Goal: Information Seeking & Learning: Learn about a topic

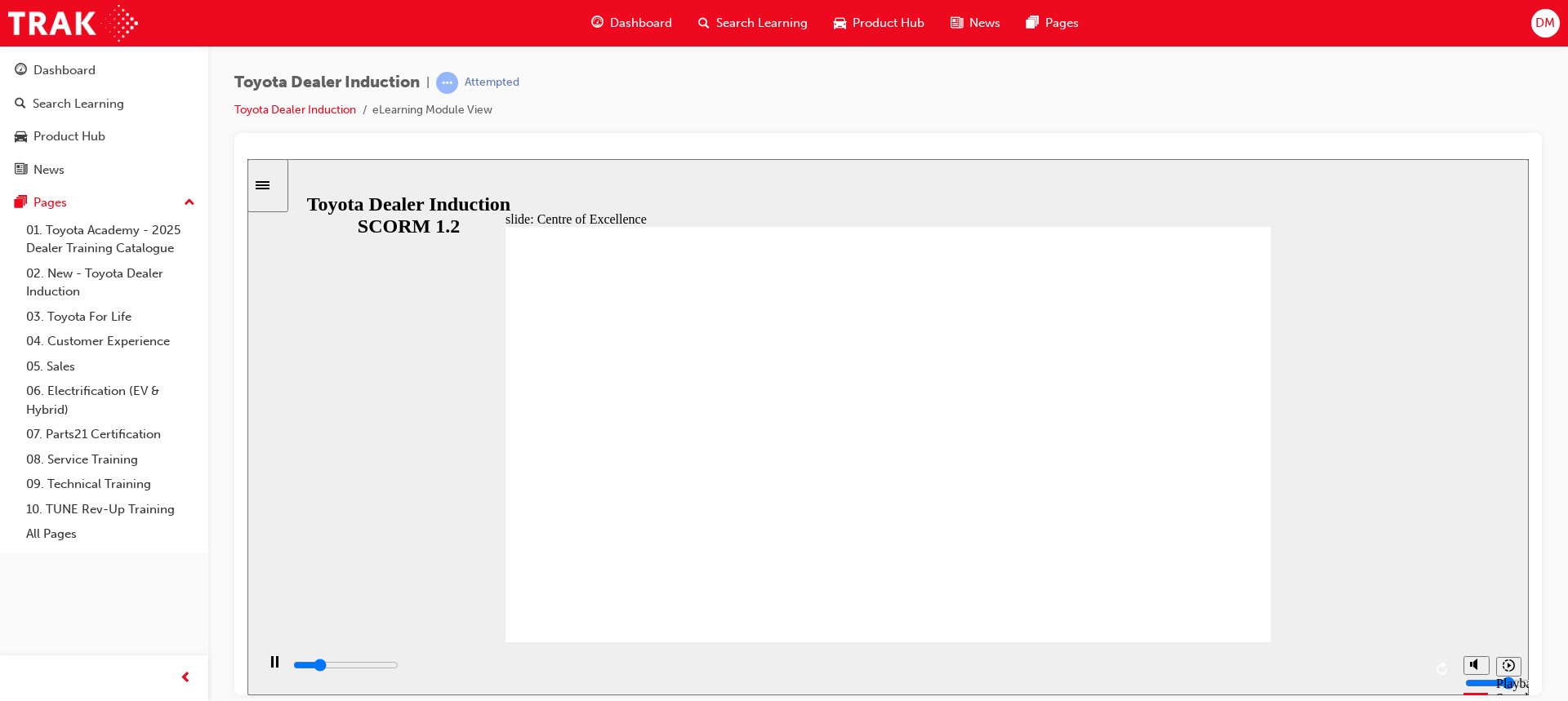
click at [1199, 89] on div "Toyota Dealer Induction | Attempted Toyota Dealer Induction eLearning Module Vi…" at bounding box center [888, 102] width 1308 height 61
type input "15300"
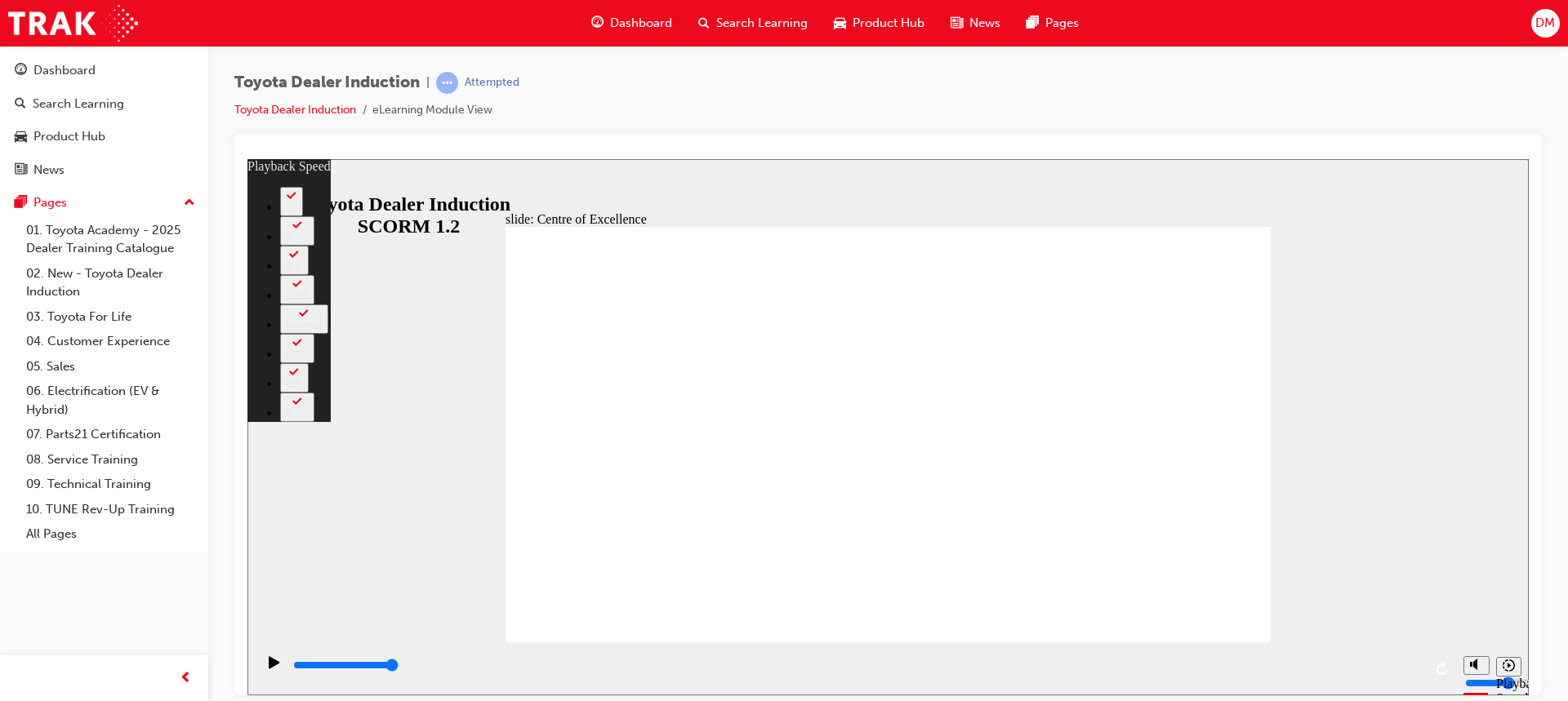
type input "248"
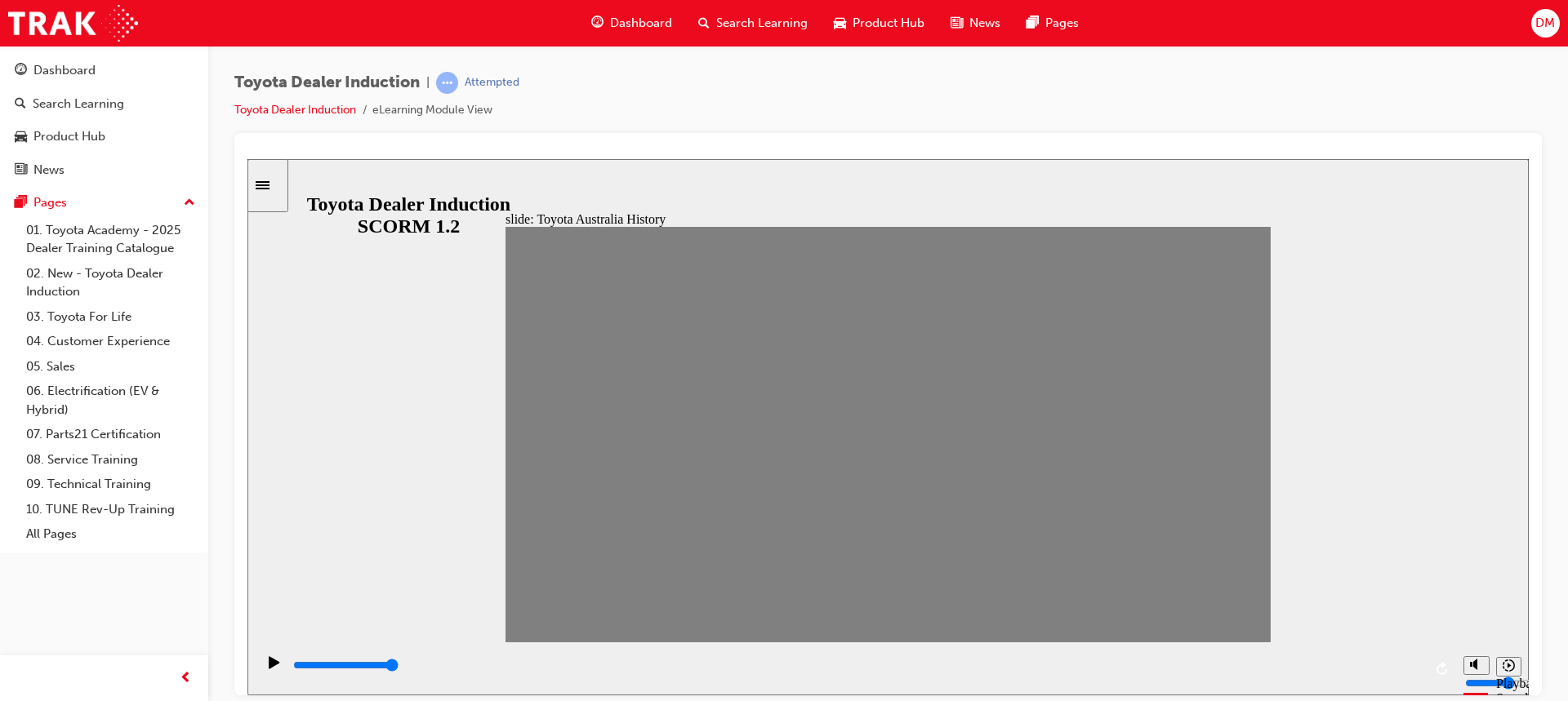
click at [1277, 203] on div "slide: Toyota Australia History TOYOTA Australia Timeline Group Group Group …" at bounding box center [888, 426] width 1281 height 536
drag, startPoint x: 518, startPoint y: 448, endPoint x: 554, endPoint y: 444, distance: 36.2
drag, startPoint x: 569, startPoint y: 442, endPoint x: 588, endPoint y: 444, distance: 19.1
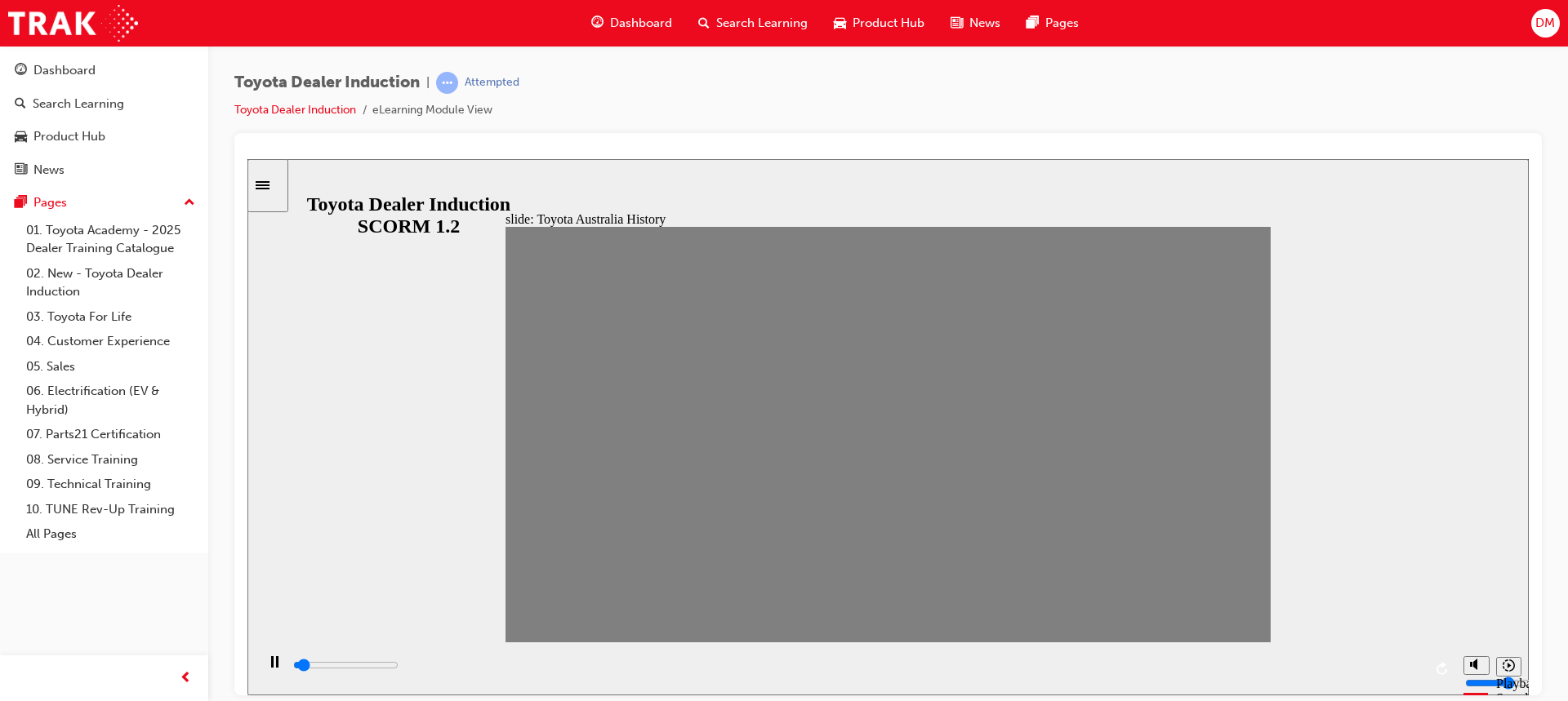
drag, startPoint x: 612, startPoint y: 441, endPoint x: 667, endPoint y: 450, distance: 55.7
drag, startPoint x: 655, startPoint y: 447, endPoint x: 630, endPoint y: 446, distance: 25.0
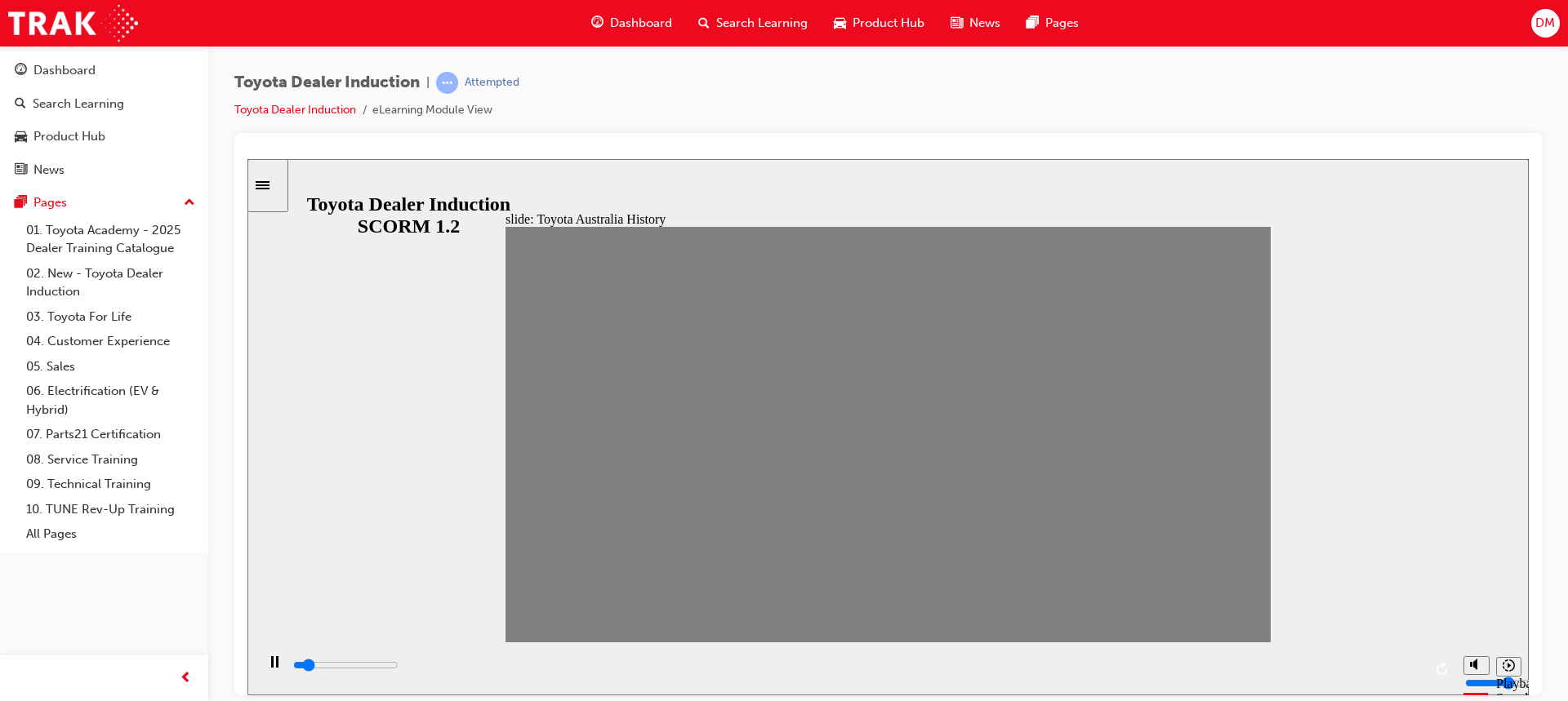
type input "0"
type input "3"
drag, startPoint x: 668, startPoint y: 440, endPoint x: 643, endPoint y: 440, distance: 25.0
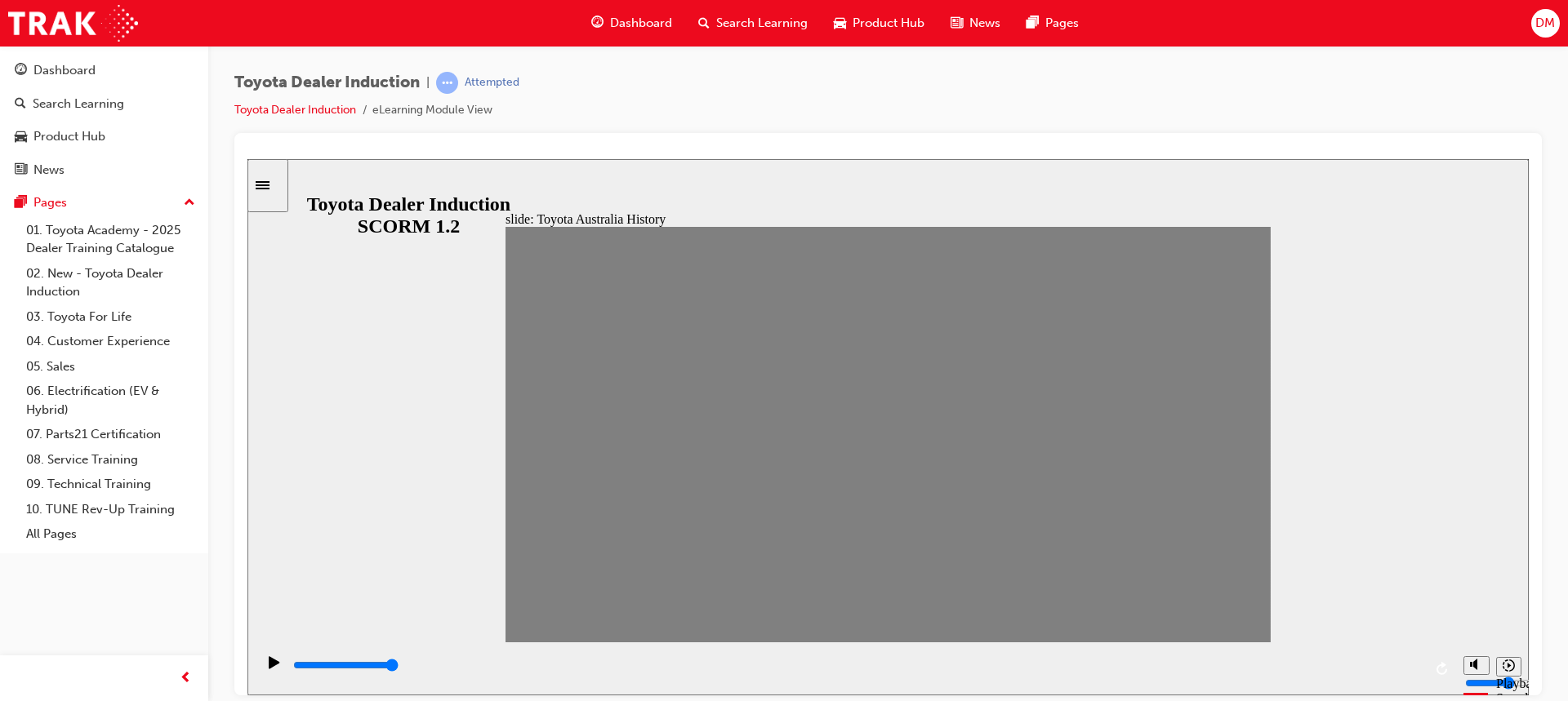
type input "0"
type input "4"
drag, startPoint x: 644, startPoint y: 443, endPoint x: 664, endPoint y: 445, distance: 20.1
drag, startPoint x: 673, startPoint y: 444, endPoint x: 695, endPoint y: 450, distance: 22.8
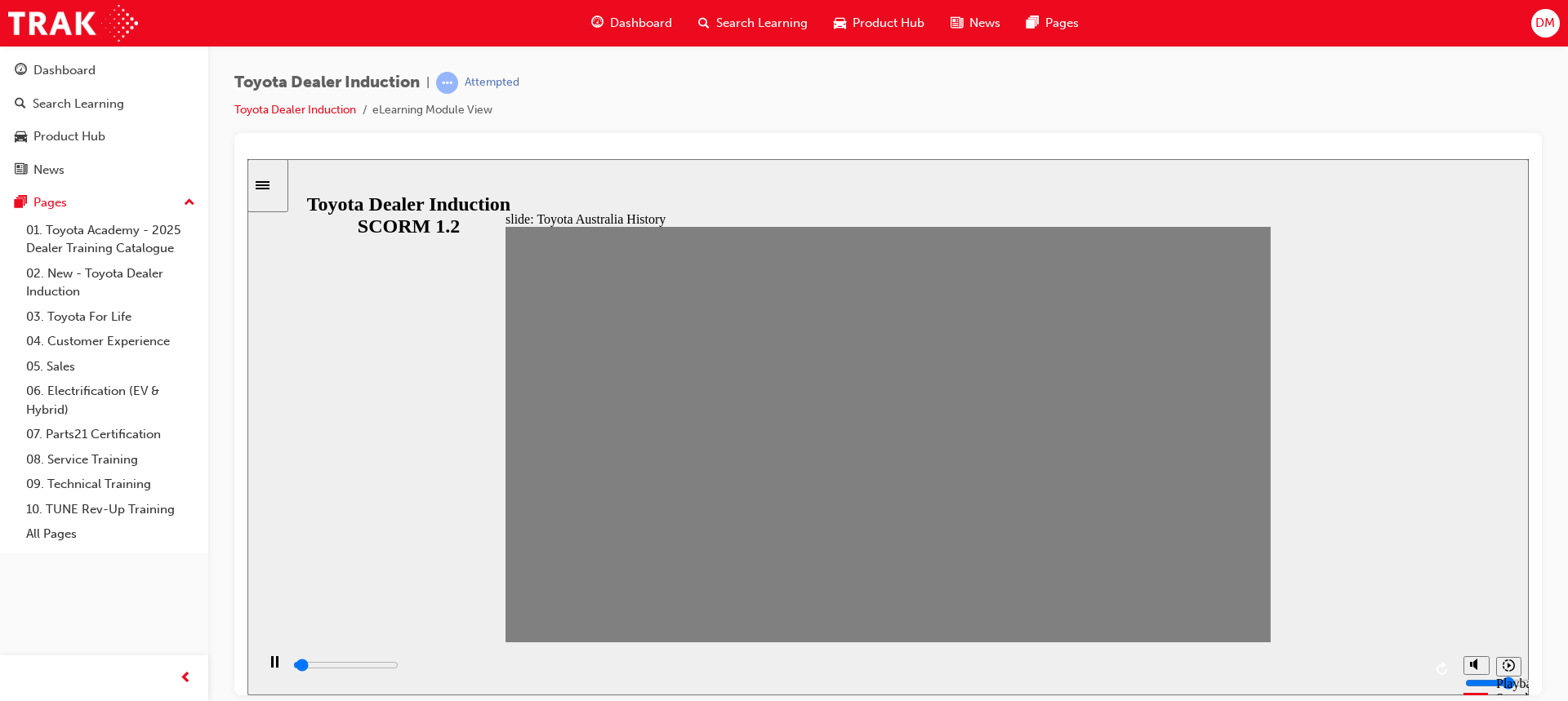
drag, startPoint x: 710, startPoint y: 433, endPoint x: 742, endPoint y: 442, distance: 33.2
drag, startPoint x: 738, startPoint y: 444, endPoint x: 757, endPoint y: 449, distance: 19.6
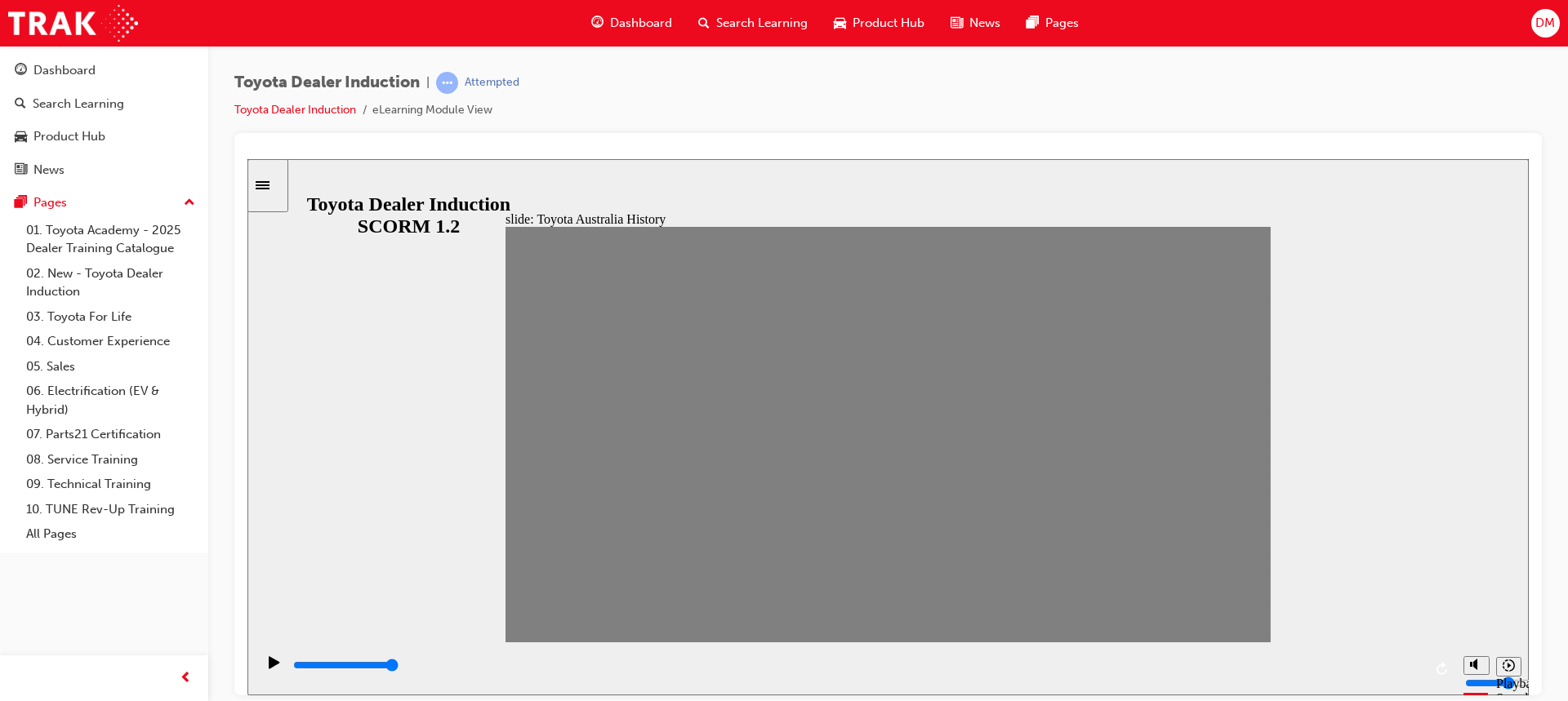
drag, startPoint x: 775, startPoint y: 451, endPoint x: 818, endPoint y: 441, distance: 44.1
drag, startPoint x: 765, startPoint y: 449, endPoint x: 814, endPoint y: 443, distance: 49.4
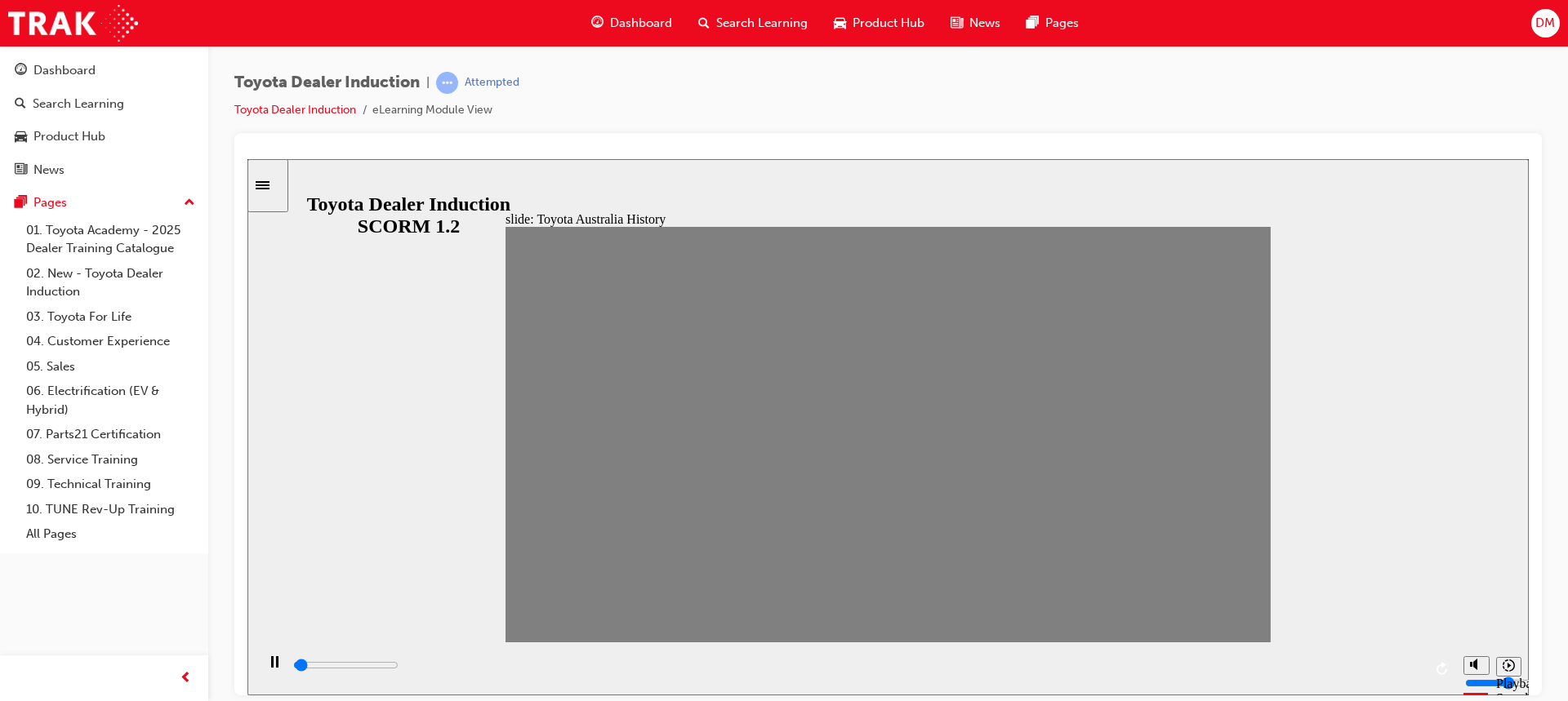
drag, startPoint x: 814, startPoint y: 450, endPoint x: 838, endPoint y: 450, distance: 24.0
type input "18000"
